Goal: Task Accomplishment & Management: Manage account settings

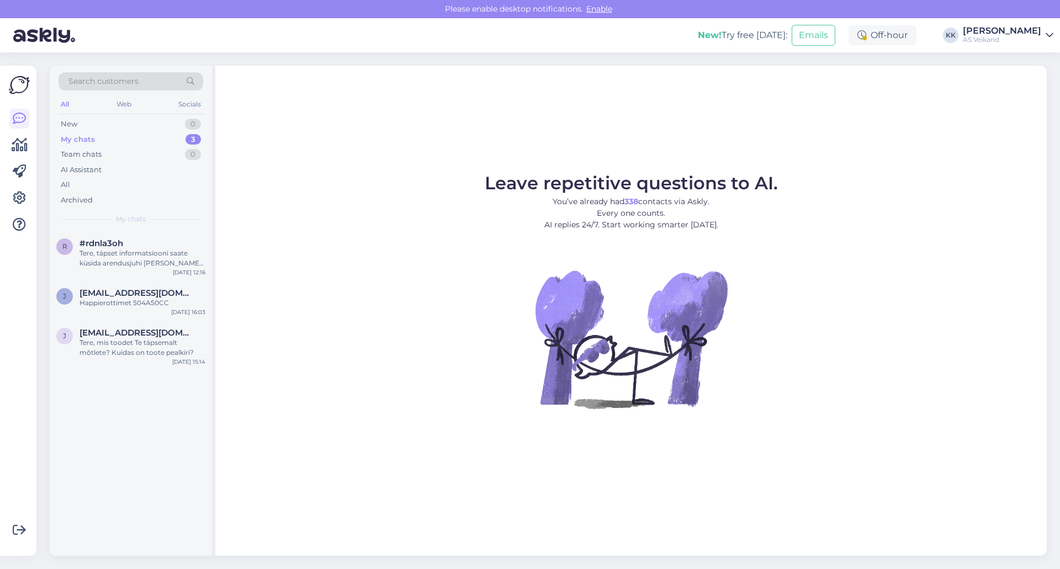
click at [1043, 33] on link "Kaisa Kotter AS Veikand" at bounding box center [1008, 35] width 91 height 18
click at [975, 116] on div "Log out" at bounding box center [985, 113] width 135 height 20
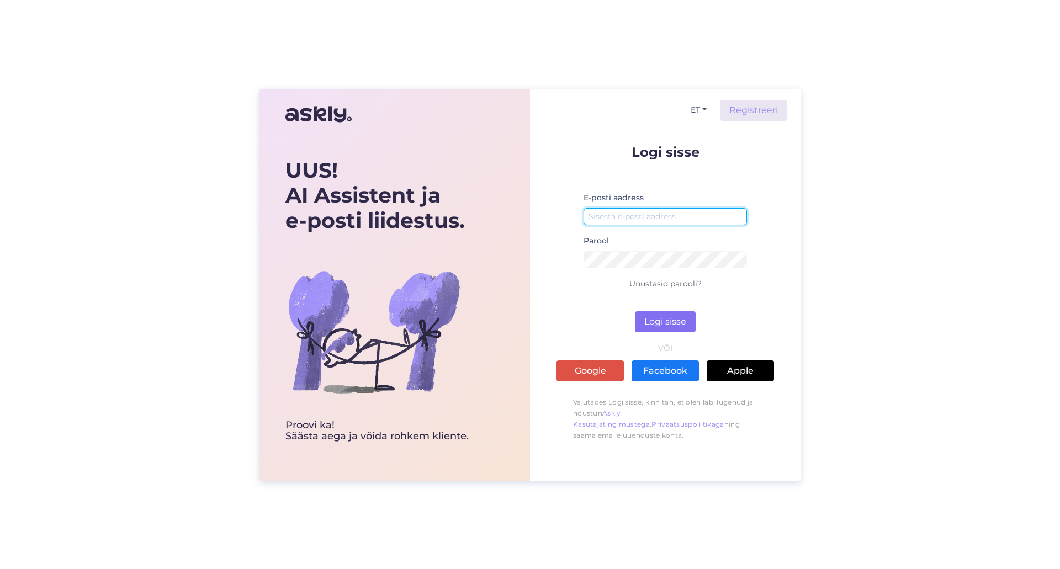
type input "[EMAIL_ADDRESS][DOMAIN_NAME]"
click at [670, 322] on button "Logi sisse" at bounding box center [665, 321] width 61 height 21
